Goal: Information Seeking & Learning: Learn about a topic

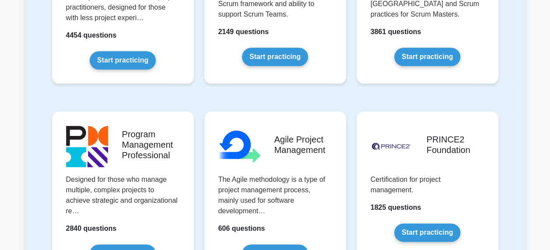
scroll to position [569, 0]
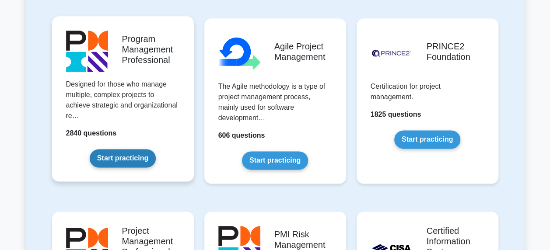
click at [119, 151] on link "Start practicing" at bounding box center [123, 158] width 66 height 18
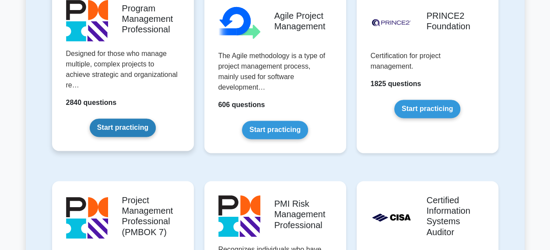
scroll to position [612, 0]
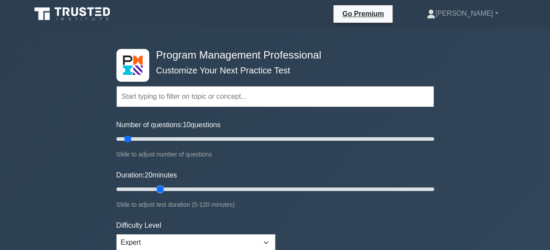
drag, startPoint x: 133, startPoint y: 191, endPoint x: 162, endPoint y: 189, distance: 29.4
type input "20"
click at [162, 189] on input "Duration: 20 minutes" at bounding box center [275, 189] width 318 height 10
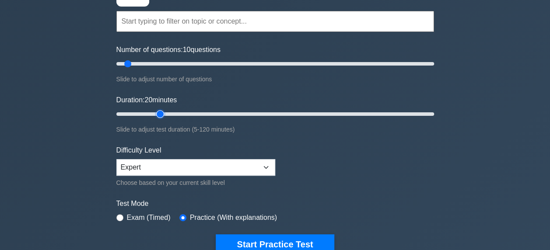
scroll to position [175, 0]
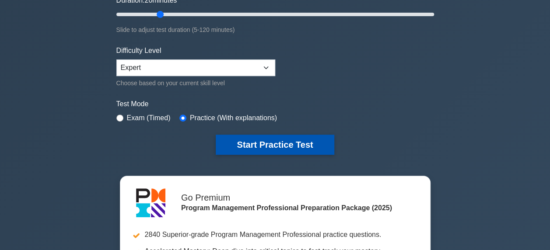
click at [272, 138] on button "Start Practice Test" at bounding box center [275, 145] width 118 height 20
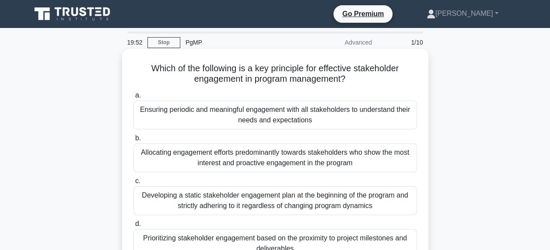
scroll to position [44, 0]
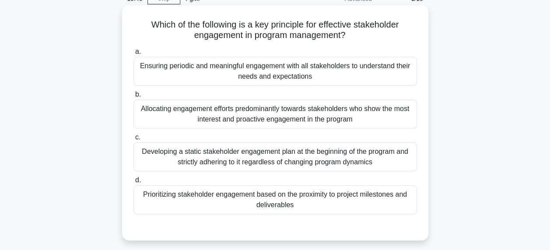
click at [314, 70] on div "Ensuring periodic and meaningful engagement with all stakeholders to understand…" at bounding box center [274, 71] width 283 height 29
click at [133, 55] on input "a. Ensuring periodic and meaningful engagement with all stakeholders to underst…" at bounding box center [133, 52] width 0 height 6
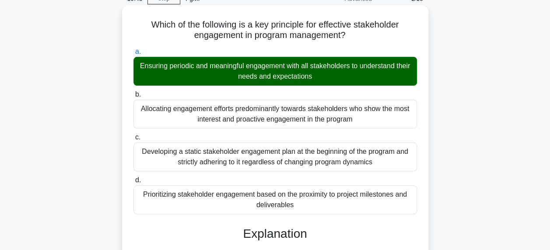
scroll to position [219, 0]
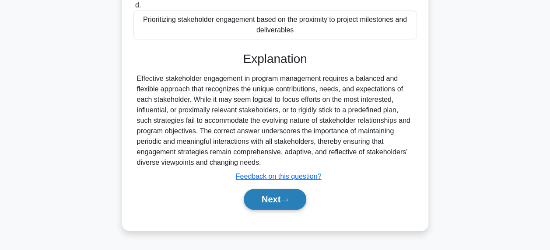
click at [272, 200] on button "Next" at bounding box center [275, 199] width 63 height 21
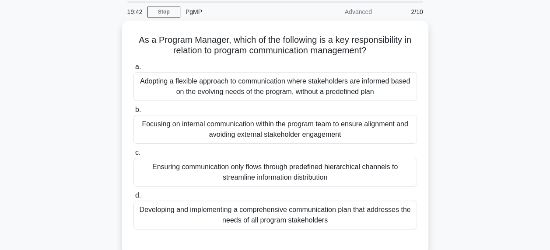
scroll to position [44, 0]
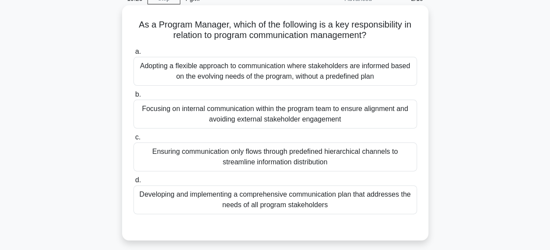
click at [334, 213] on div "Developing and implementing a comprehensive communication plan that addresses t…" at bounding box center [274, 199] width 283 height 29
click at [133, 183] on input "d. Developing and implementing a comprehensive communication plan that addresse…" at bounding box center [133, 181] width 0 height 6
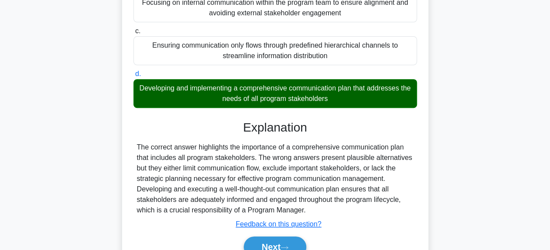
scroll to position [222, 0]
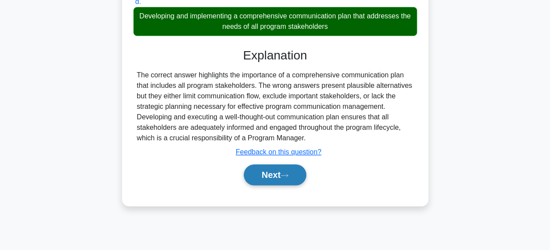
click at [274, 179] on button "Next" at bounding box center [275, 174] width 63 height 21
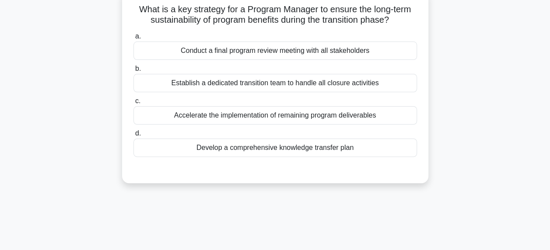
scroll to position [47, 0]
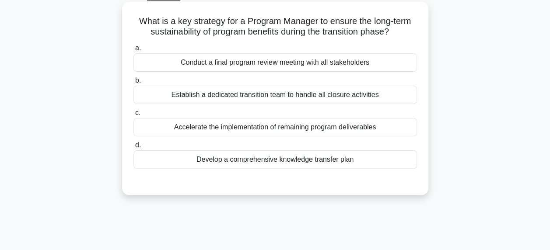
click at [278, 158] on div "Develop a comprehensive knowledge transfer plan" at bounding box center [274, 159] width 283 height 18
click at [133, 148] on input "d. Develop a comprehensive knowledge transfer plan" at bounding box center [133, 146] width 0 height 6
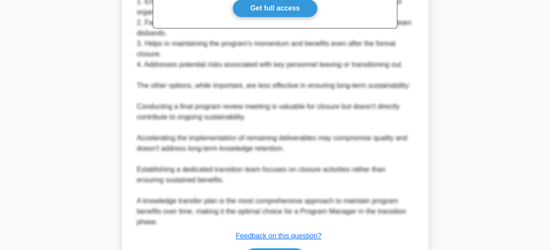
scroll to position [361, 0]
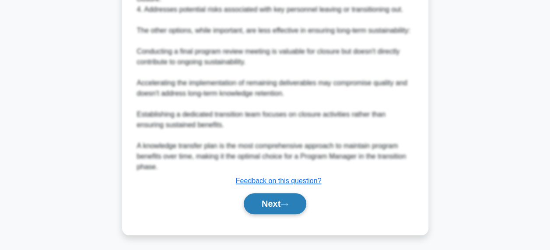
click at [280, 197] on button "Next" at bounding box center [275, 203] width 63 height 21
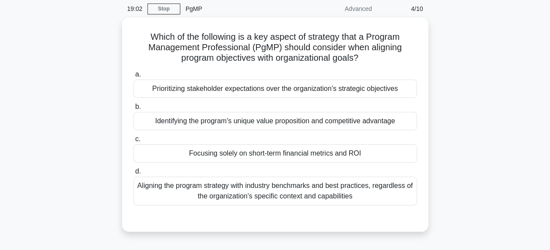
scroll to position [36, 0]
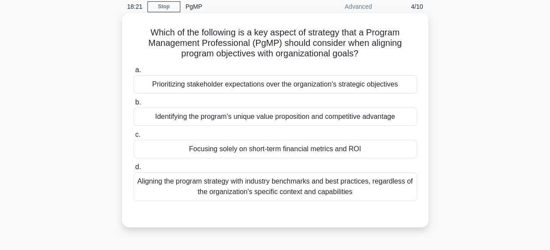
click at [343, 118] on div "Identifying the program's unique value proposition and competitive advantage" at bounding box center [274, 117] width 283 height 18
click at [133, 105] on input "b. Identifying the program's unique value proposition and competitive advantage" at bounding box center [133, 103] width 0 height 6
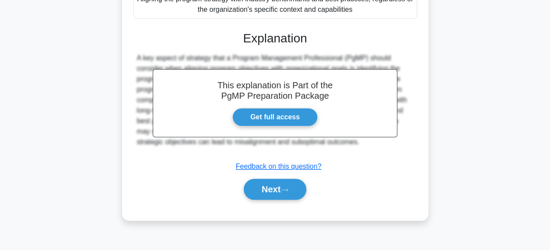
scroll to position [222, 0]
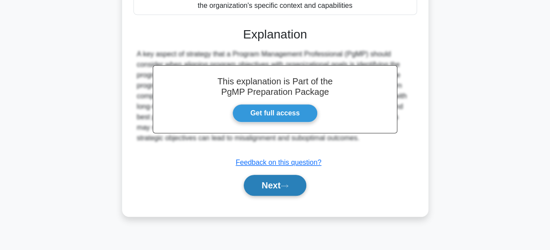
click at [293, 181] on button "Next" at bounding box center [275, 185] width 63 height 21
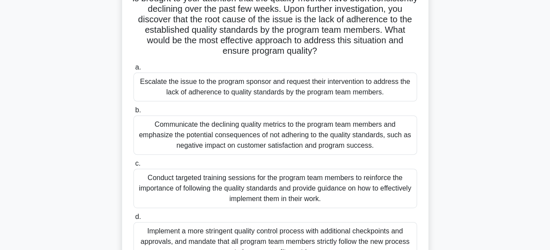
scroll to position [135, 0]
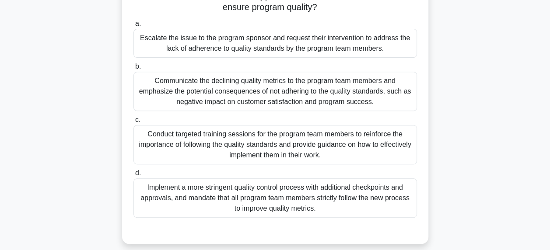
click at [309, 141] on div "Conduct targeted training sessions for the program team members to reinforce th…" at bounding box center [274, 144] width 283 height 39
click at [133, 123] on input "c. Conduct targeted training sessions for the program team members to reinforce…" at bounding box center [133, 120] width 0 height 6
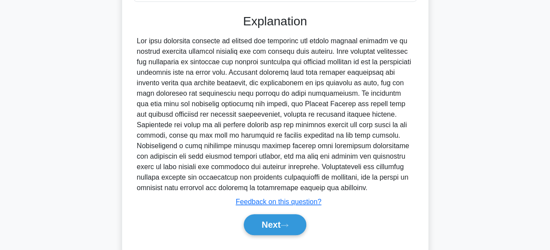
scroll to position [372, 0]
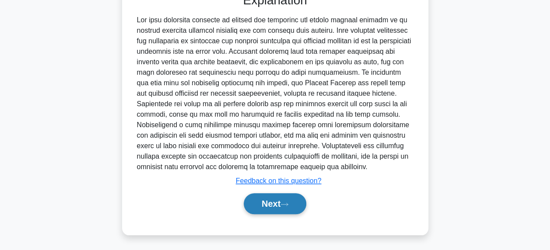
click at [298, 200] on button "Next" at bounding box center [275, 203] width 63 height 21
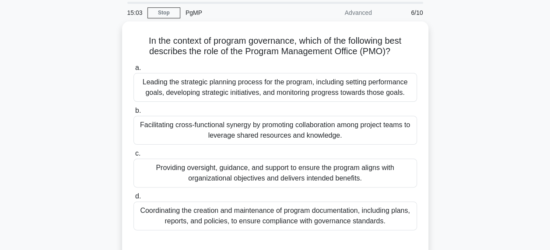
scroll to position [44, 0]
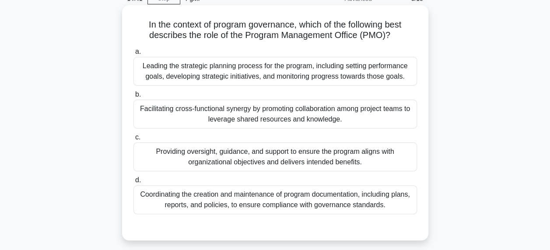
click at [360, 159] on div "Providing oversight, guidance, and support to ensure the program aligns with or…" at bounding box center [274, 157] width 283 height 29
click at [133, 140] on input "c. Providing oversight, guidance, and support to ensure the program aligns with…" at bounding box center [133, 138] width 0 height 6
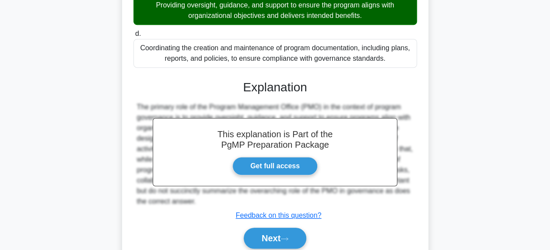
scroll to position [225, 0]
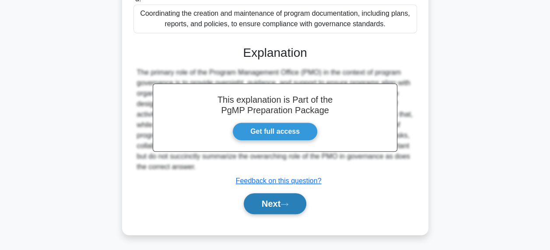
click at [302, 194] on button "Next" at bounding box center [275, 203] width 63 height 21
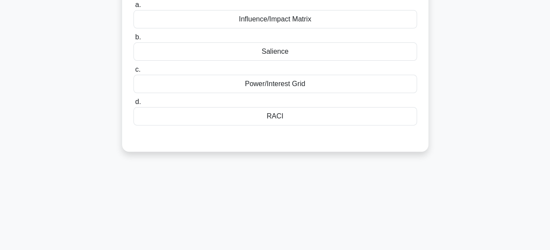
scroll to position [3, 0]
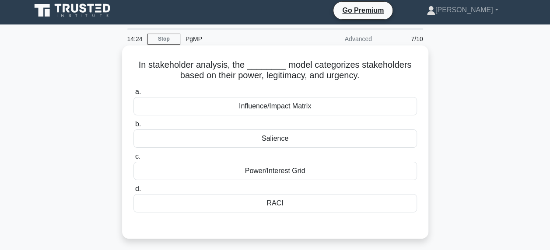
click at [270, 140] on div "Salience" at bounding box center [274, 138] width 283 height 18
click at [133, 127] on input "b. Salience" at bounding box center [133, 125] width 0 height 6
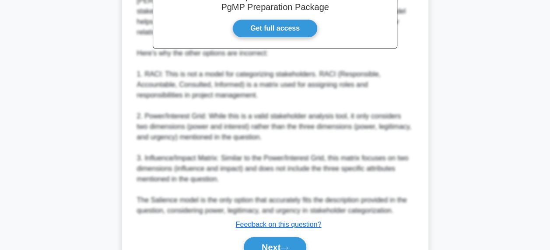
scroll to position [310, 0]
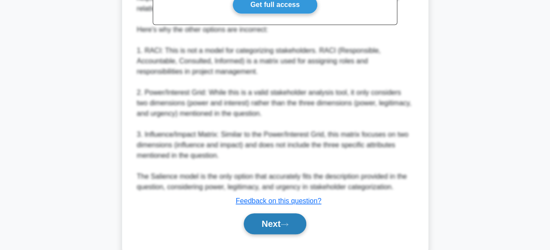
click at [272, 213] on button "Next" at bounding box center [275, 223] width 63 height 21
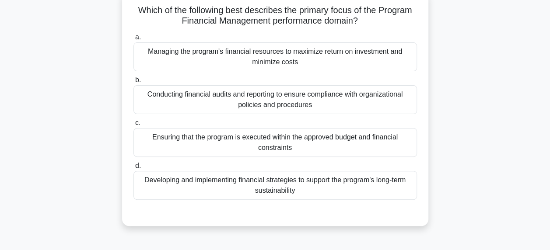
scroll to position [47, 0]
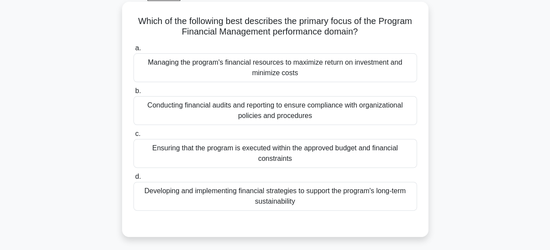
click at [290, 201] on div "Developing and implementing financial strategies to support the program's long-…" at bounding box center [274, 196] width 283 height 29
click at [133, 180] on input "d. Developing and implementing financial strategies to support the program's lo…" at bounding box center [133, 177] width 0 height 6
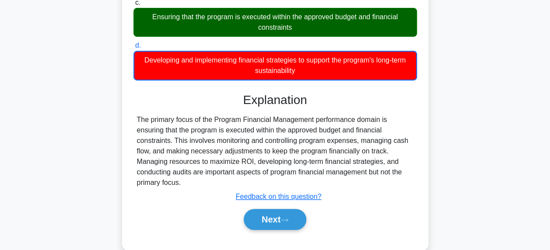
scroll to position [222, 0]
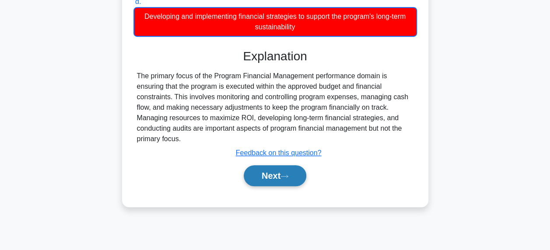
click at [287, 181] on button "Next" at bounding box center [275, 175] width 63 height 21
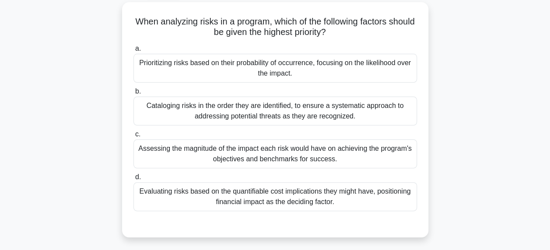
scroll to position [47, 0]
click at [307, 155] on div "Assessing the magnitude of the impact each risk would have on achieving the pro…" at bounding box center [274, 153] width 283 height 29
click at [133, 137] on input "c. Assessing the magnitude of the impact each risk would have on achieving the …" at bounding box center [133, 134] width 0 height 6
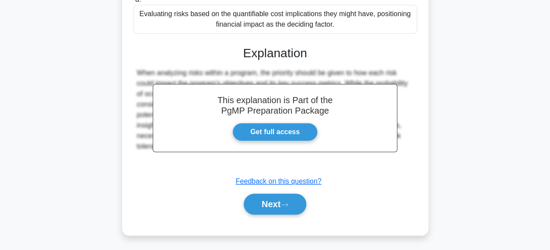
scroll to position [225, 0]
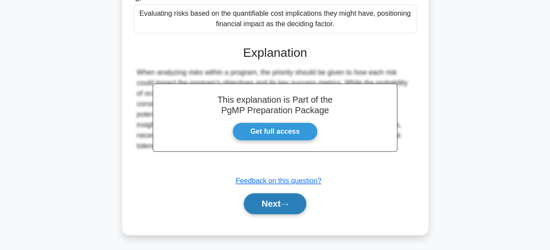
click at [284, 208] on button "Next" at bounding box center [275, 203] width 63 height 21
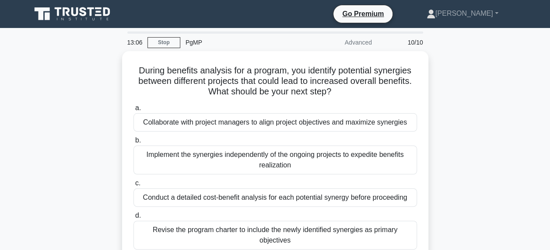
scroll to position [44, 0]
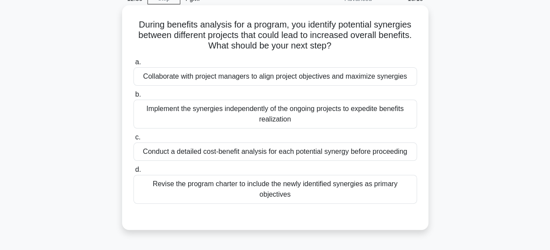
click at [313, 79] on div "Collaborate with project managers to align project objectives and maximize syne…" at bounding box center [274, 76] width 283 height 18
click at [133, 65] on input "a. Collaborate with project managers to align project objectives and maximize s…" at bounding box center [133, 62] width 0 height 6
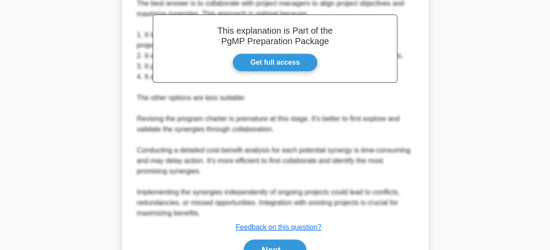
scroll to position [306, 0]
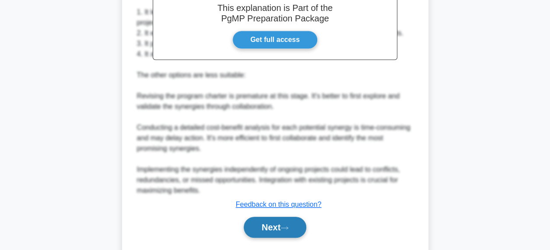
click at [262, 221] on button "Next" at bounding box center [275, 227] width 63 height 21
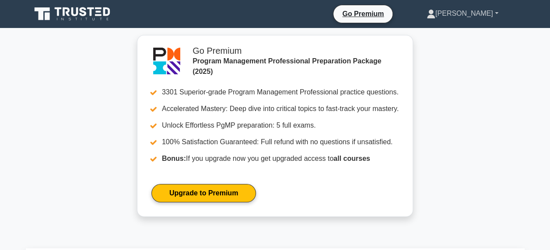
click at [478, 19] on link "[PERSON_NAME]" at bounding box center [462, 13] width 114 height 17
click at [456, 33] on link "Profile" at bounding box center [440, 34] width 69 height 14
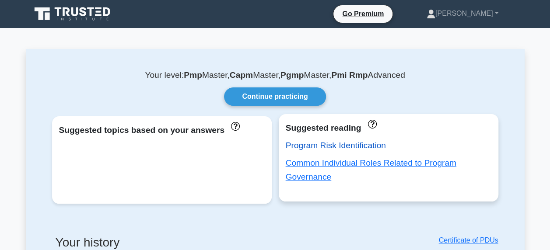
click at [341, 145] on link "Program Risk Identification" at bounding box center [336, 145] width 100 height 9
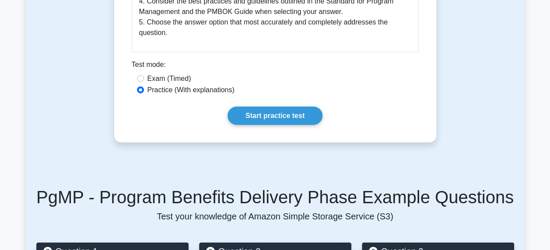
scroll to position [1050, 0]
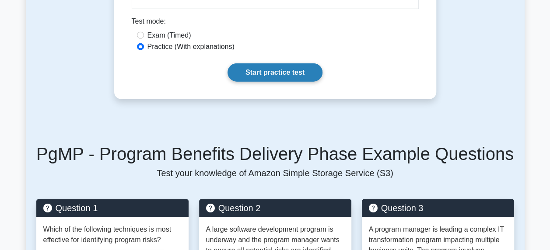
click at [261, 66] on link "Start practice test" at bounding box center [274, 72] width 95 height 18
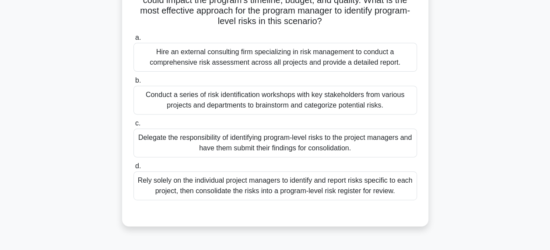
scroll to position [87, 0]
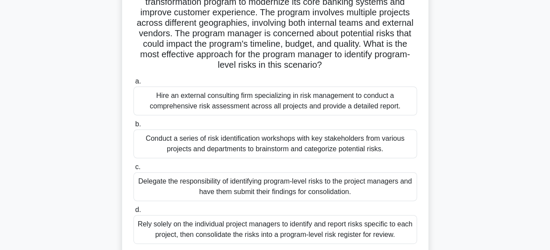
click at [269, 139] on div "Conduct a series of risk identification workshops with key stakeholders from va…" at bounding box center [274, 143] width 283 height 29
click at [133, 127] on input "b. Conduct a series of risk identification workshops with key stakeholders from…" at bounding box center [133, 125] width 0 height 6
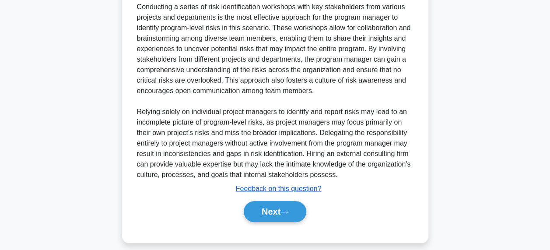
scroll to position [372, 0]
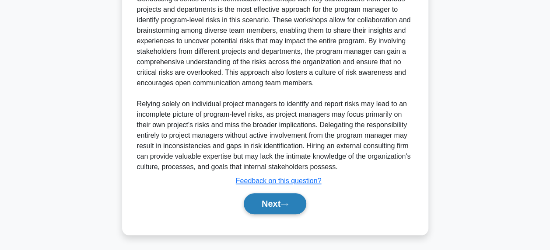
click at [283, 196] on button "Next" at bounding box center [275, 203] width 63 height 21
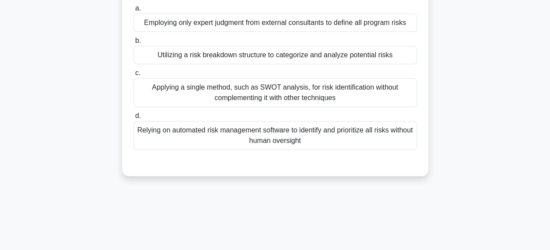
scroll to position [47, 0]
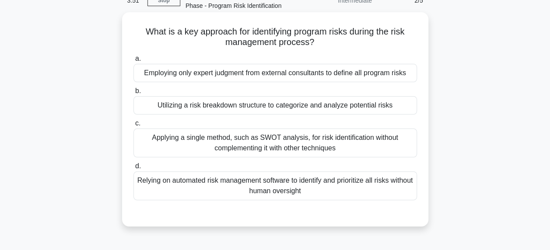
click at [266, 109] on div "Utilizing a risk breakdown structure to categorize and analyze potential risks" at bounding box center [274, 105] width 283 height 18
click at [133, 94] on input "b. Utilizing a risk breakdown structure to categorize and analyze potential ris…" at bounding box center [133, 91] width 0 height 6
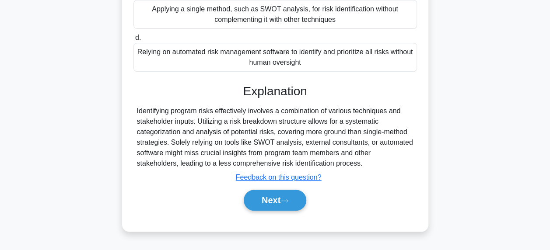
scroll to position [222, 0]
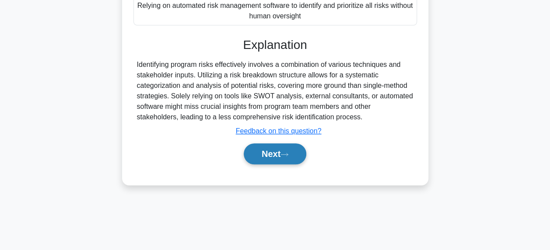
click at [261, 150] on button "Next" at bounding box center [275, 153] width 63 height 21
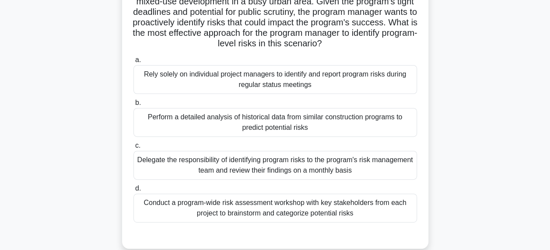
scroll to position [101, 0]
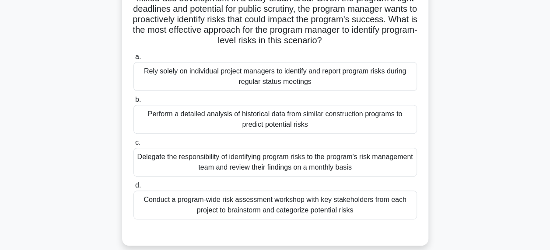
click at [309, 206] on div "Conduct a program-wide risk assessment workshop with key stakeholders from each…" at bounding box center [274, 205] width 283 height 29
click at [133, 188] on input "d. Conduct a program-wide risk assessment workshop with key stakeholders from e…" at bounding box center [133, 186] width 0 height 6
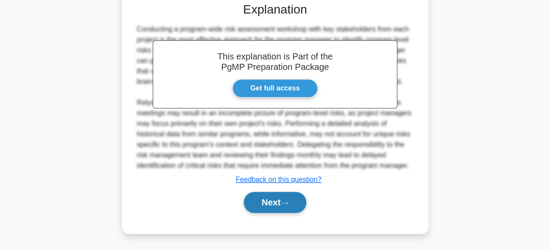
click at [270, 197] on button "Next" at bounding box center [275, 202] width 63 height 21
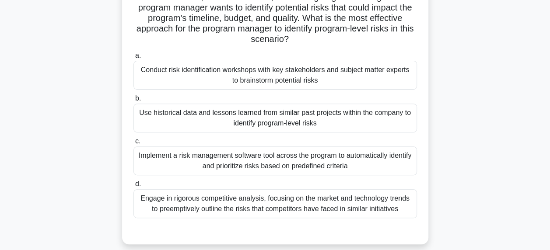
scroll to position [108, 0]
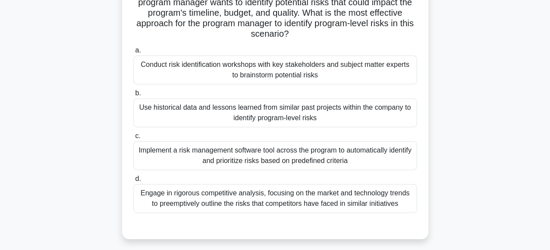
click at [243, 75] on div "Conduct risk identification workshops with key stakeholders and subject matter …" at bounding box center [274, 70] width 283 height 29
click at [133, 53] on input "a. Conduct risk identification workshops with key stakeholders and subject matt…" at bounding box center [133, 51] width 0 height 6
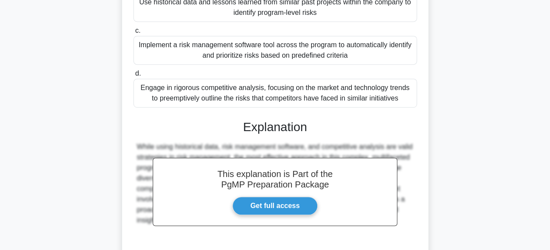
scroll to position [288, 0]
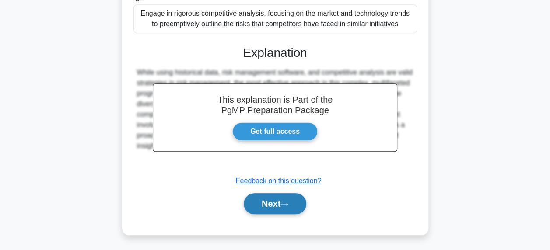
click at [278, 206] on button "Next" at bounding box center [275, 203] width 63 height 21
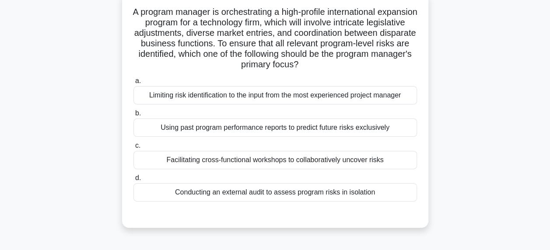
scroll to position [68, 0]
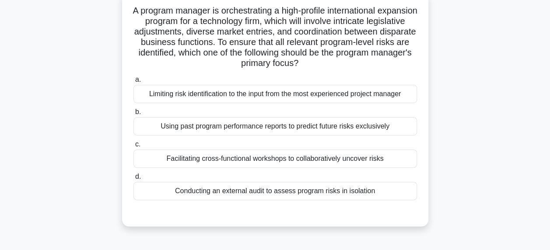
click at [224, 159] on div "Facilitating cross-functional workshops to collaboratively uncover risks" at bounding box center [274, 159] width 283 height 18
click at [133, 147] on input "c. Facilitating cross-functional workshops to collaboratively uncover risks" at bounding box center [133, 145] width 0 height 6
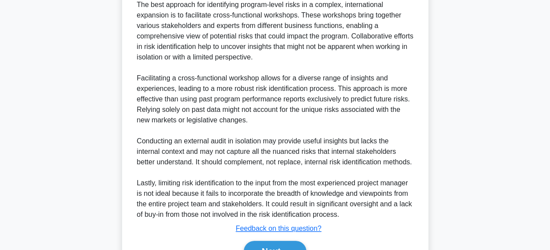
scroll to position [361, 0]
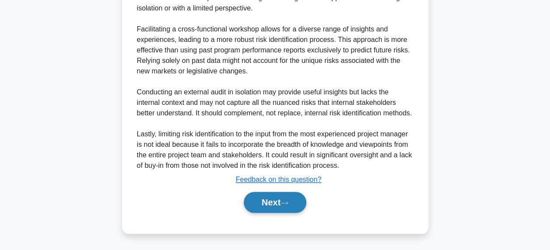
click at [288, 210] on button "Next" at bounding box center [275, 202] width 63 height 21
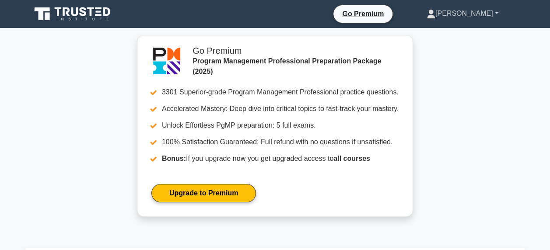
click at [465, 14] on link "[PERSON_NAME]" at bounding box center [462, 13] width 114 height 17
click at [448, 29] on link "Profile" at bounding box center [440, 34] width 69 height 14
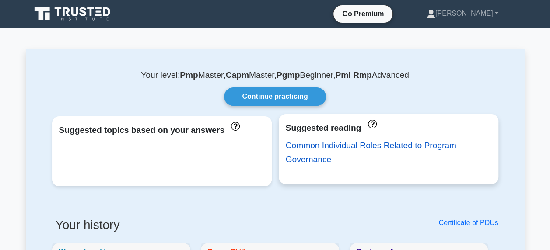
click at [327, 148] on link "Common Individual Roles Related to Program Governance" at bounding box center [371, 152] width 171 height 23
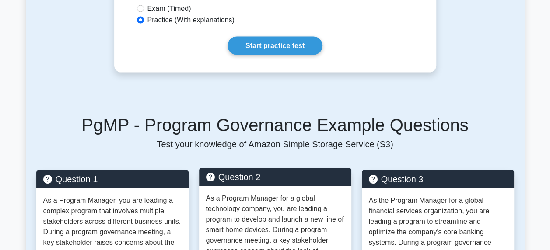
scroll to position [875, 0]
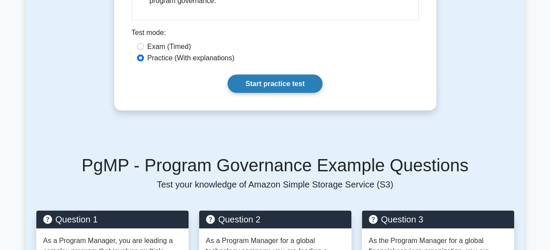
click at [262, 86] on link "Start practice test" at bounding box center [274, 84] width 95 height 18
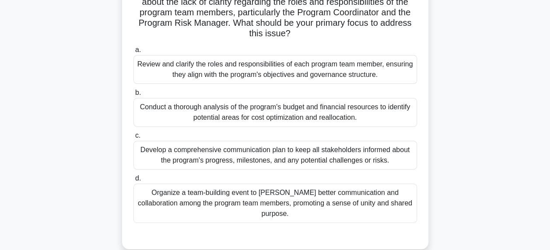
scroll to position [131, 0]
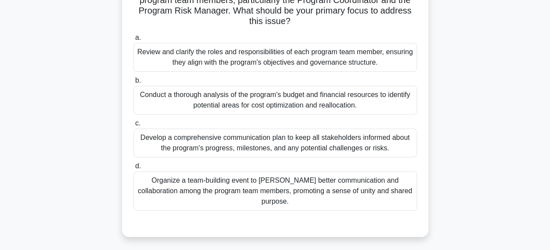
click at [279, 58] on div "Review and clarify the roles and responsibilities of each program team member, …" at bounding box center [274, 57] width 283 height 29
click at [133, 41] on input "a. Review and clarify the roles and responsibilities of each program team membe…" at bounding box center [133, 38] width 0 height 6
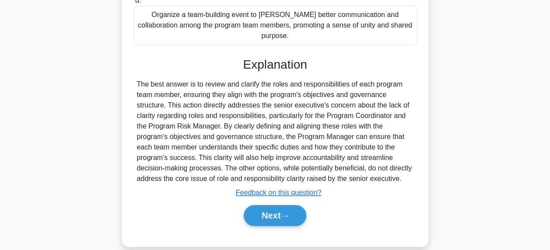
scroll to position [298, 0]
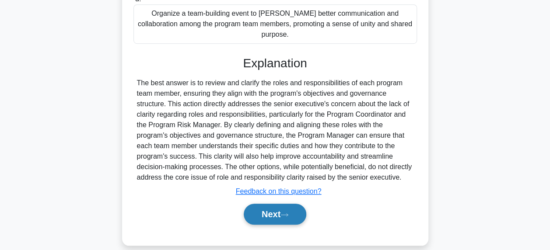
click at [248, 209] on button "Next" at bounding box center [275, 214] width 63 height 21
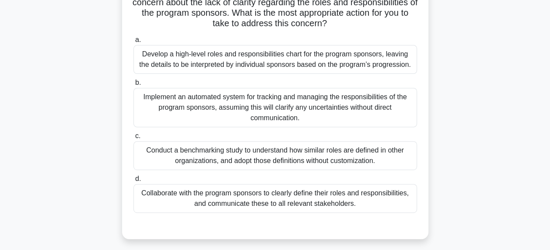
scroll to position [121, 0]
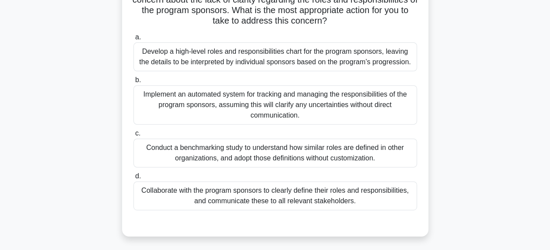
click at [285, 192] on div "Collaborate with the program sponsors to clearly define their roles and respons…" at bounding box center [274, 195] width 283 height 29
click at [133, 179] on input "d. Collaborate with the program sponsors to clearly define their roles and resp…" at bounding box center [133, 177] width 0 height 6
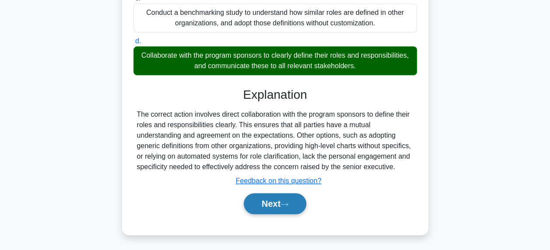
click at [285, 209] on button "Next" at bounding box center [275, 203] width 63 height 21
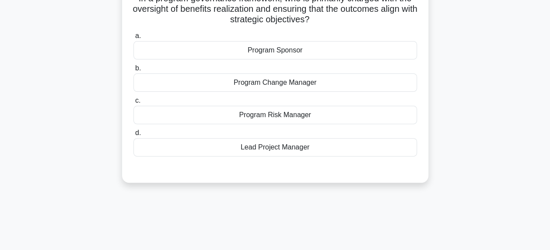
scroll to position [47, 0]
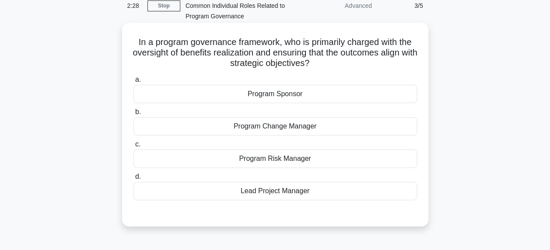
click at [306, 94] on div "Program Sponsor" at bounding box center [274, 94] width 283 height 18
click at [133, 83] on input "a. Program Sponsor" at bounding box center [133, 80] width 0 height 6
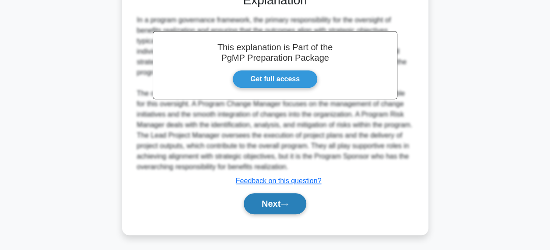
click at [276, 200] on button "Next" at bounding box center [275, 203] width 63 height 21
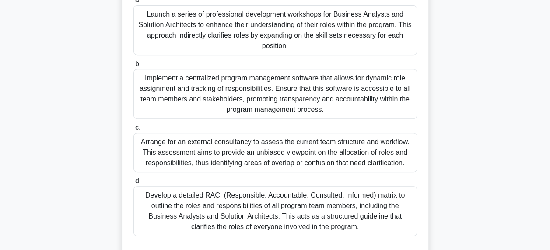
scroll to position [195, 0]
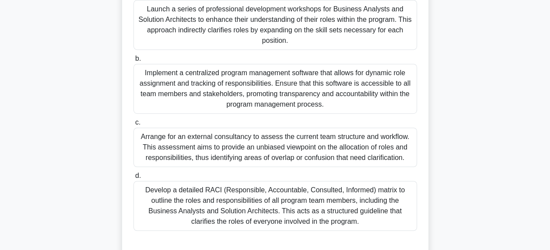
click at [236, 23] on div "Launch a series of professional development workshops for Business Analysts and…" at bounding box center [274, 25] width 283 height 50
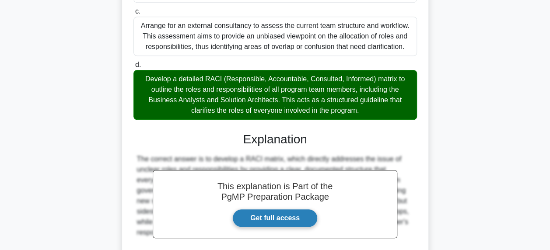
scroll to position [394, 0]
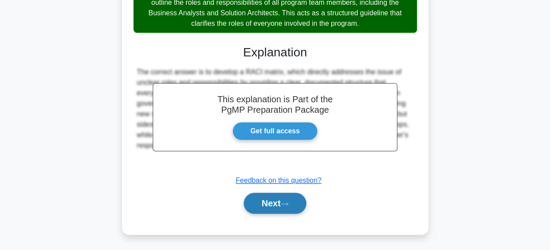
click at [300, 196] on button "Next" at bounding box center [275, 203] width 63 height 21
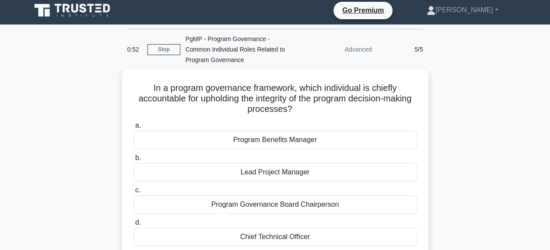
scroll to position [47, 0]
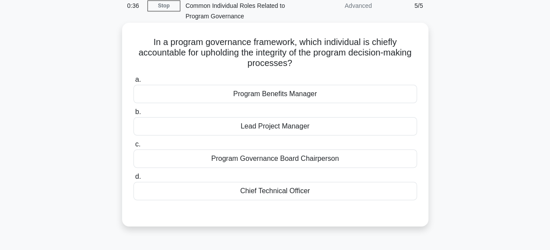
click at [316, 94] on div "Program Benefits Manager" at bounding box center [274, 94] width 283 height 18
click at [133, 83] on input "a. Program Benefits Manager" at bounding box center [133, 80] width 0 height 6
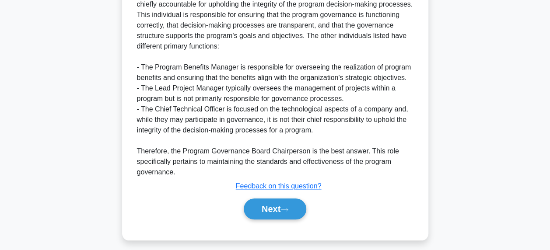
scroll to position [300, 0]
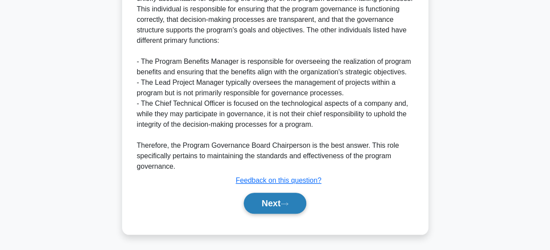
click at [282, 203] on button "Next" at bounding box center [275, 203] width 63 height 21
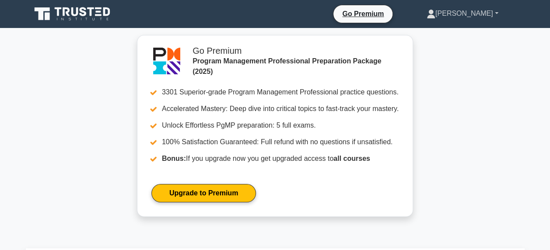
click at [470, 9] on link "[PERSON_NAME]" at bounding box center [462, 13] width 114 height 17
click at [461, 30] on link "Profile" at bounding box center [440, 34] width 69 height 14
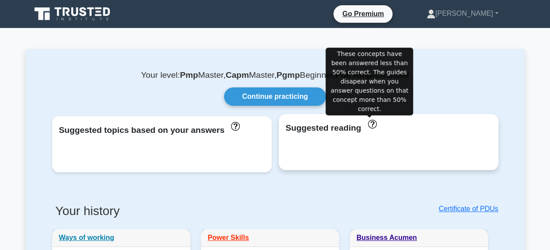
click at [370, 125] on icon "These concepts have been answered less than 50% correct. The guides disapear wh…" at bounding box center [372, 124] width 8 height 8
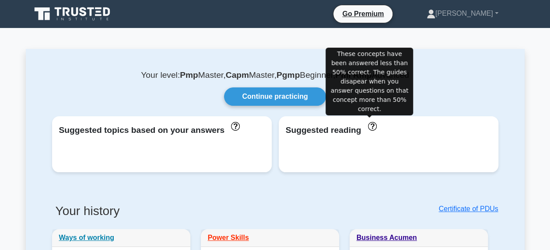
click at [246, 204] on h3 "Your history" at bounding box center [161, 215] width 218 height 22
